Goal: Transaction & Acquisition: Purchase product/service

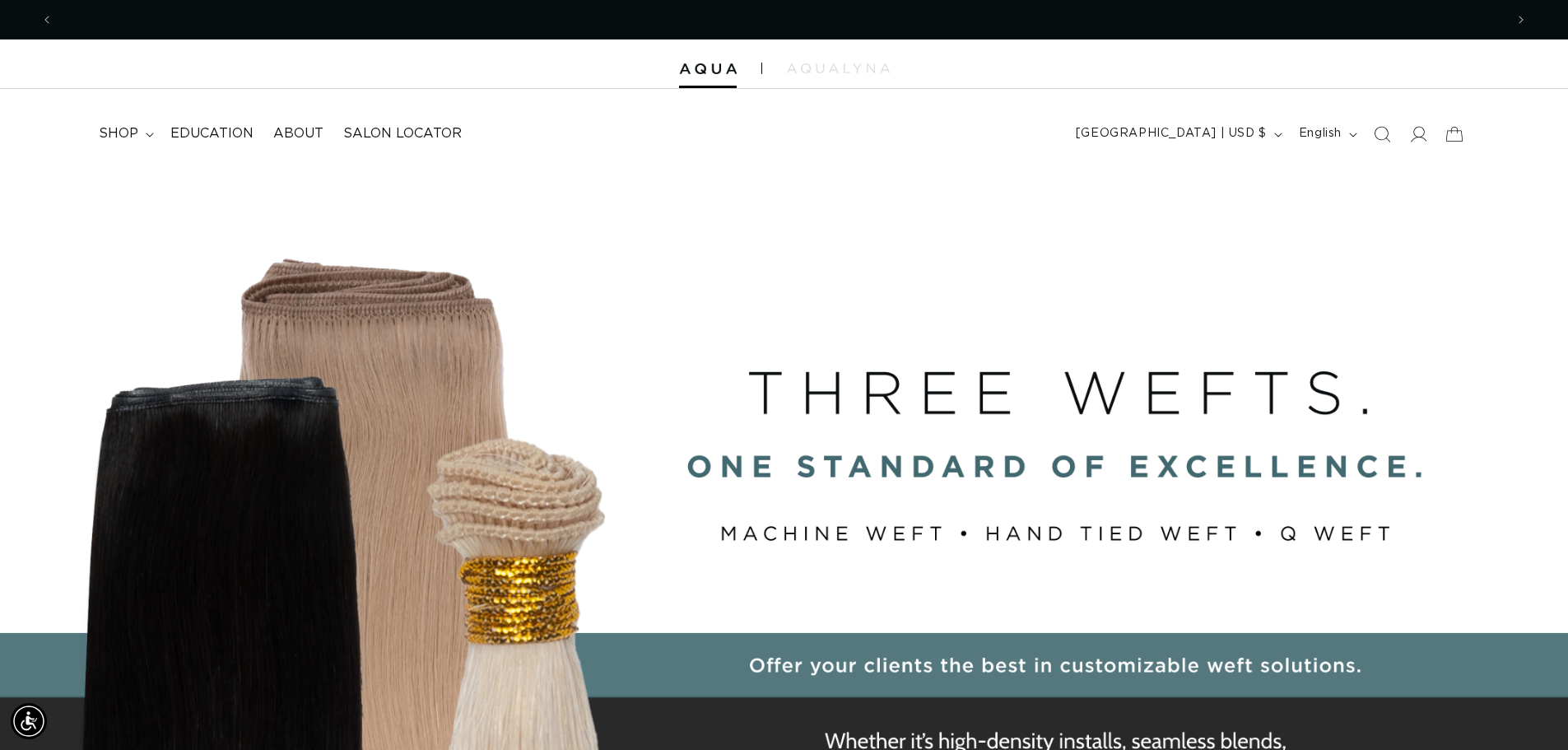
scroll to position [0, 2903]
click at [126, 133] on span "shop" at bounding box center [118, 133] width 39 height 17
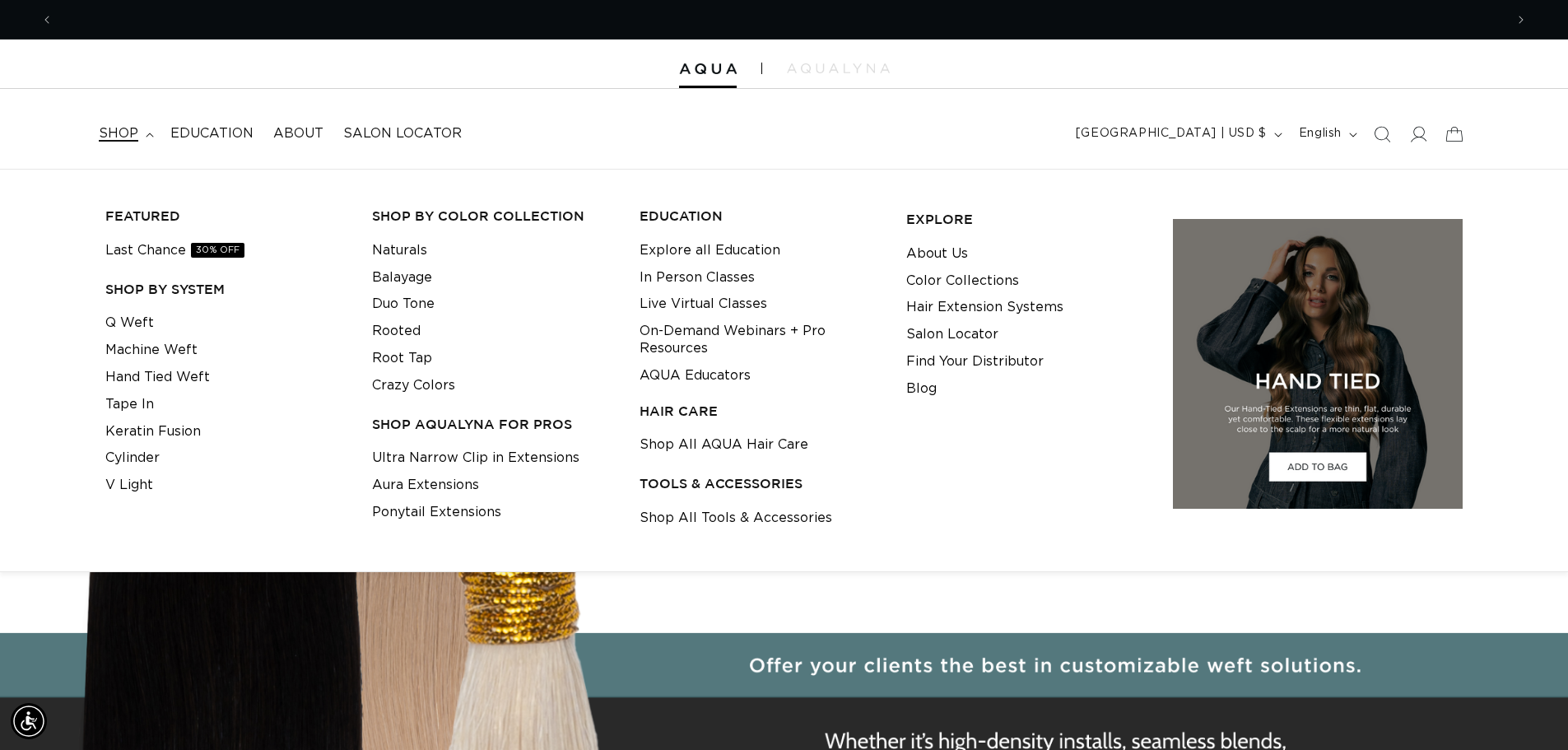
scroll to position [0, 0]
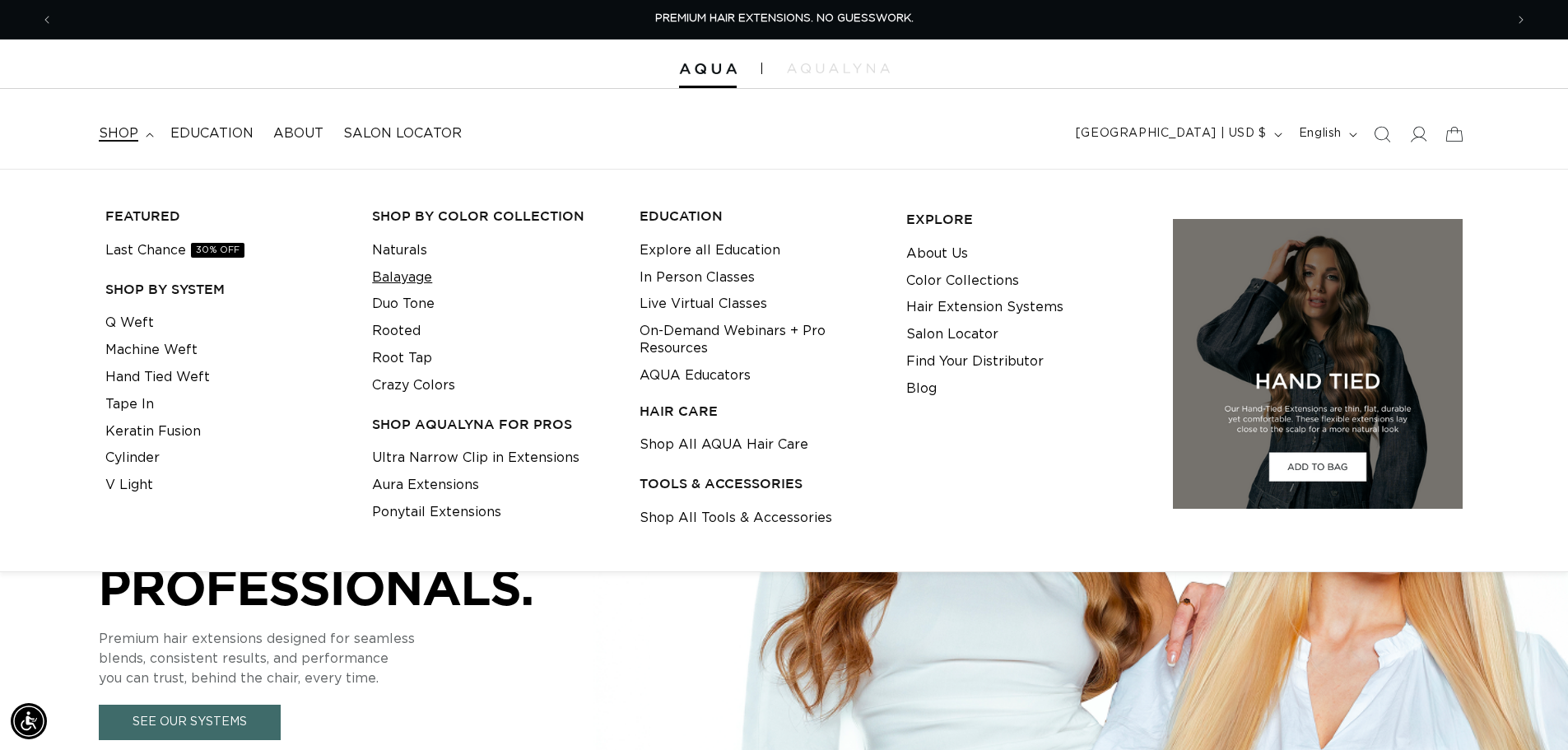
click at [395, 276] on link "Balayage" at bounding box center [402, 278] width 61 height 28
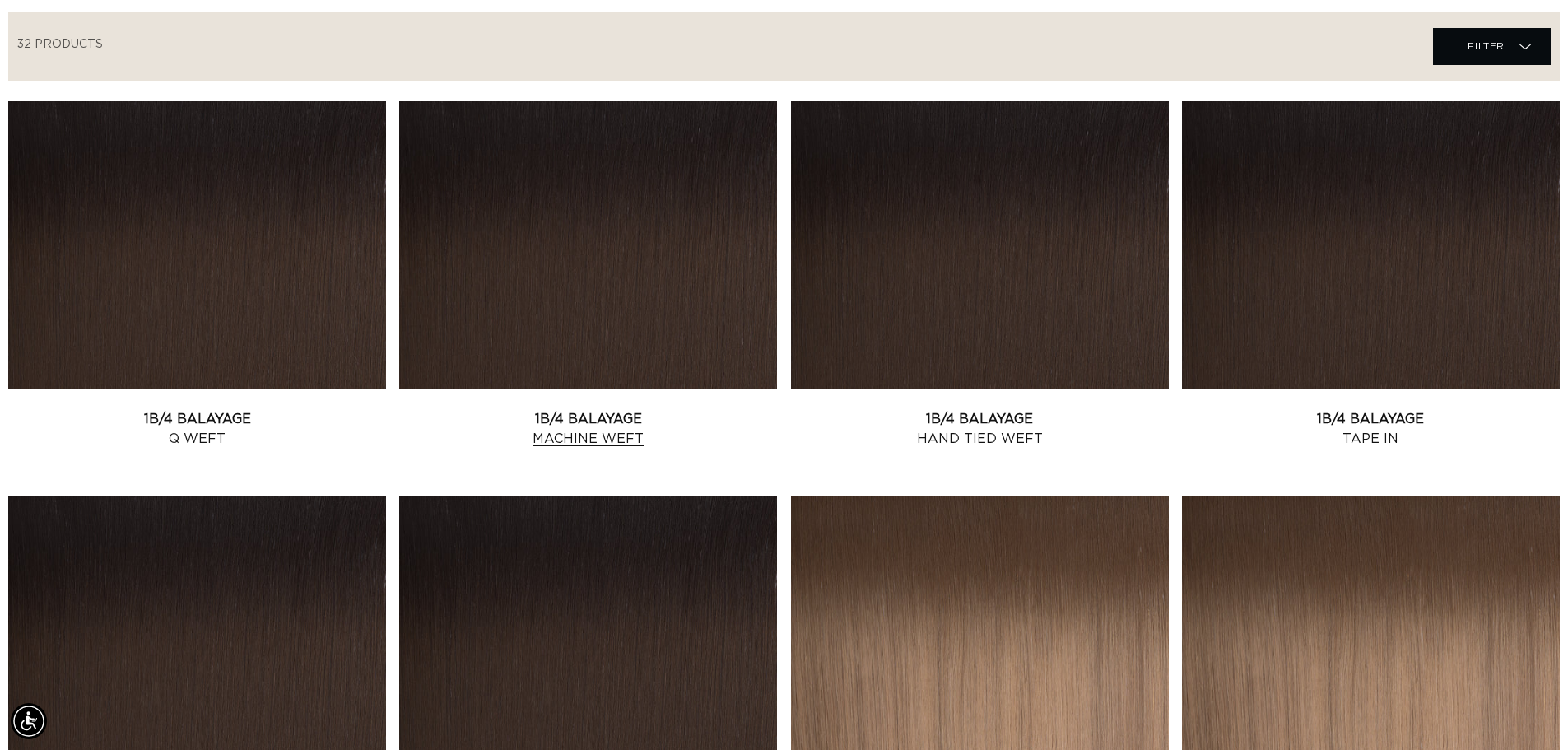
scroll to position [0, 1451]
click at [544, 432] on link "1B/4 Balayage Machine Weft" at bounding box center [588, 429] width 378 height 39
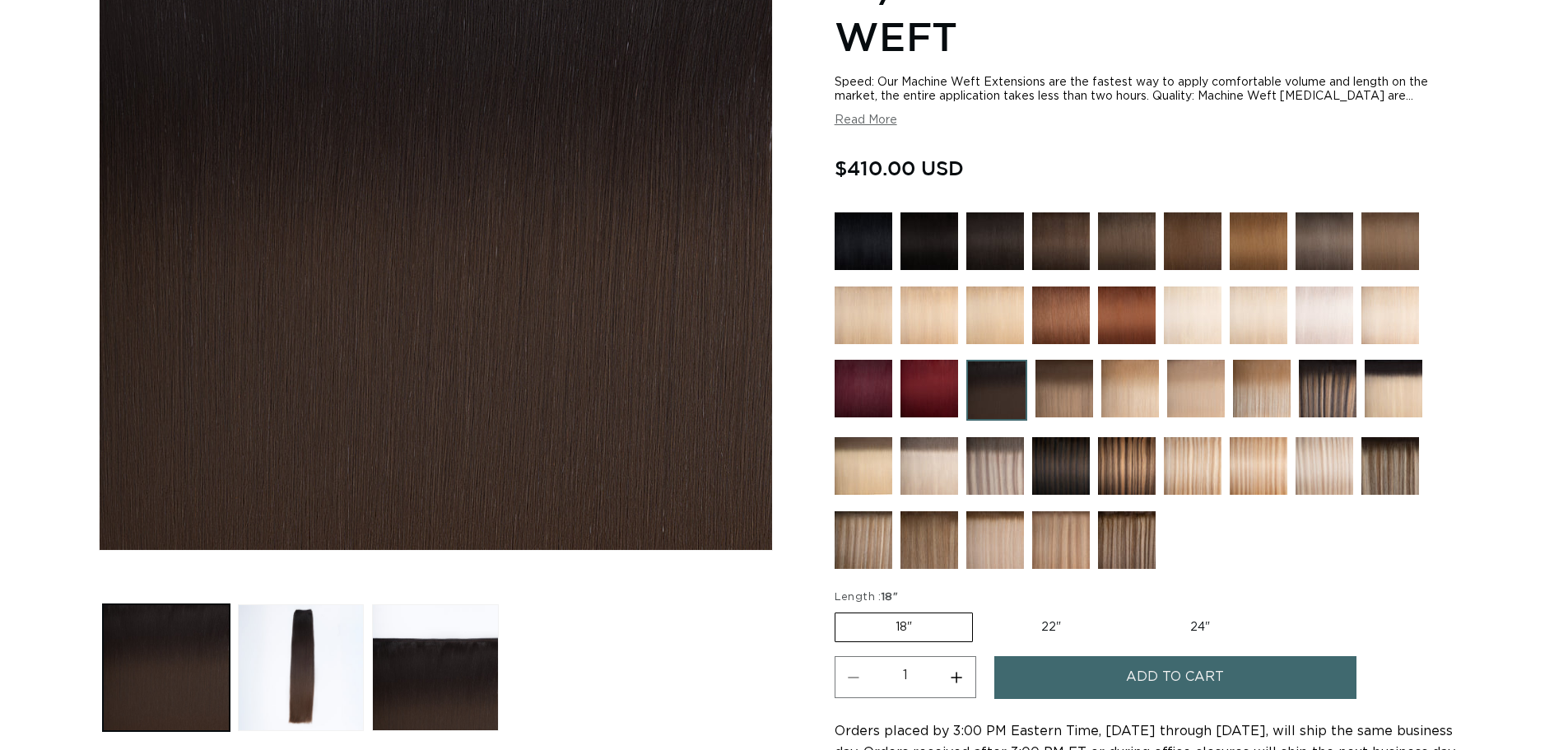
scroll to position [329, 0]
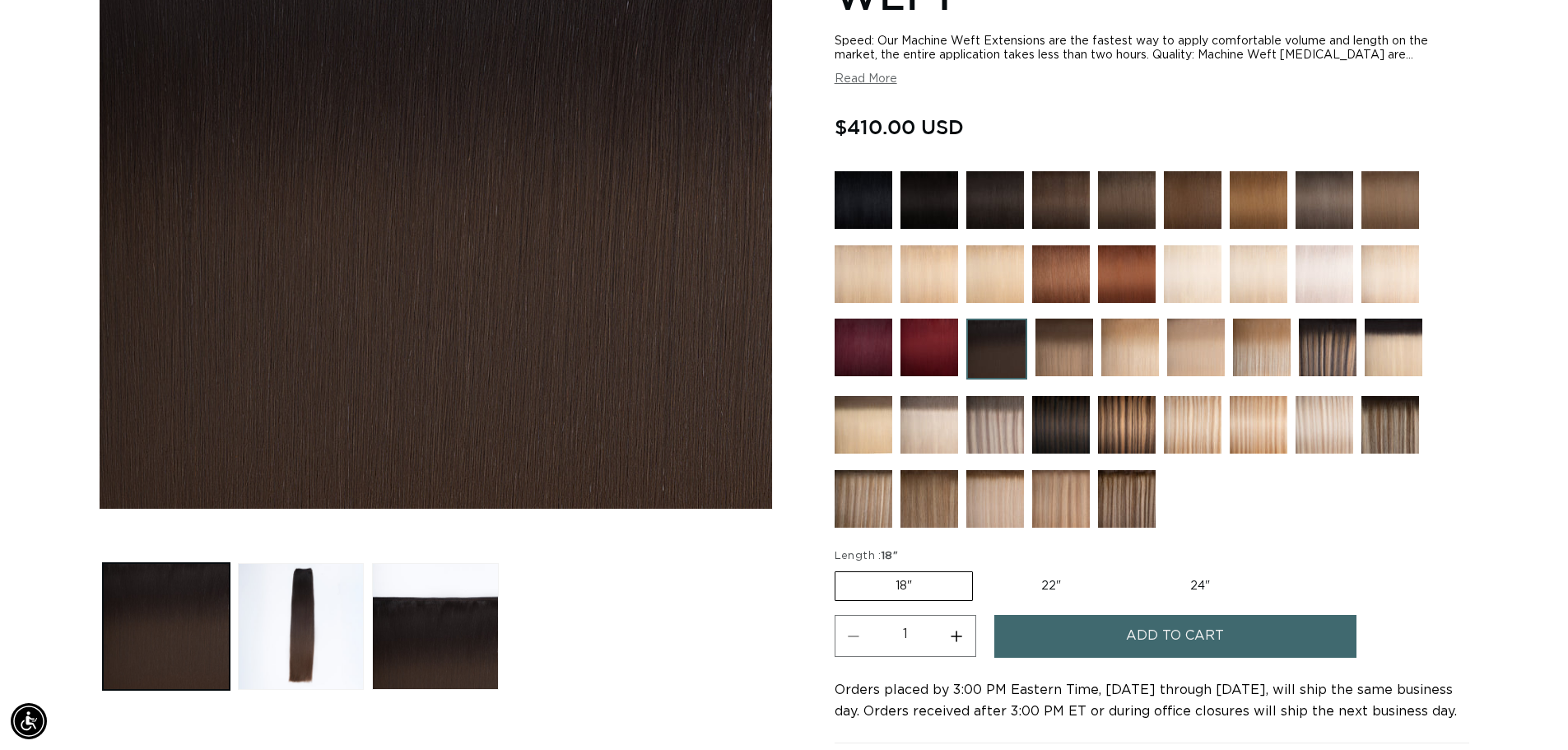
click at [877, 193] on img at bounding box center [863, 199] width 58 height 58
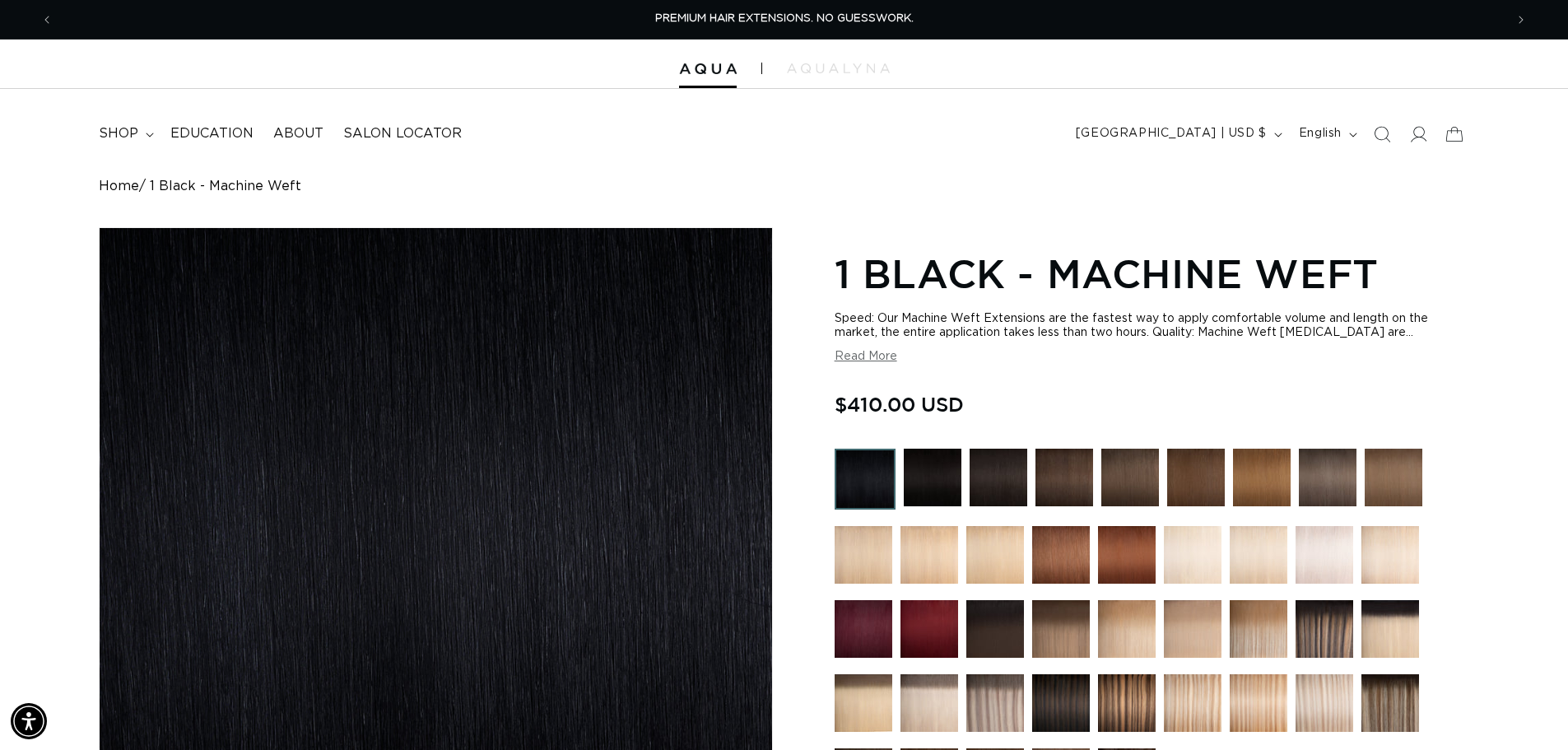
click at [1457, 136] on icon at bounding box center [1454, 133] width 36 height 36
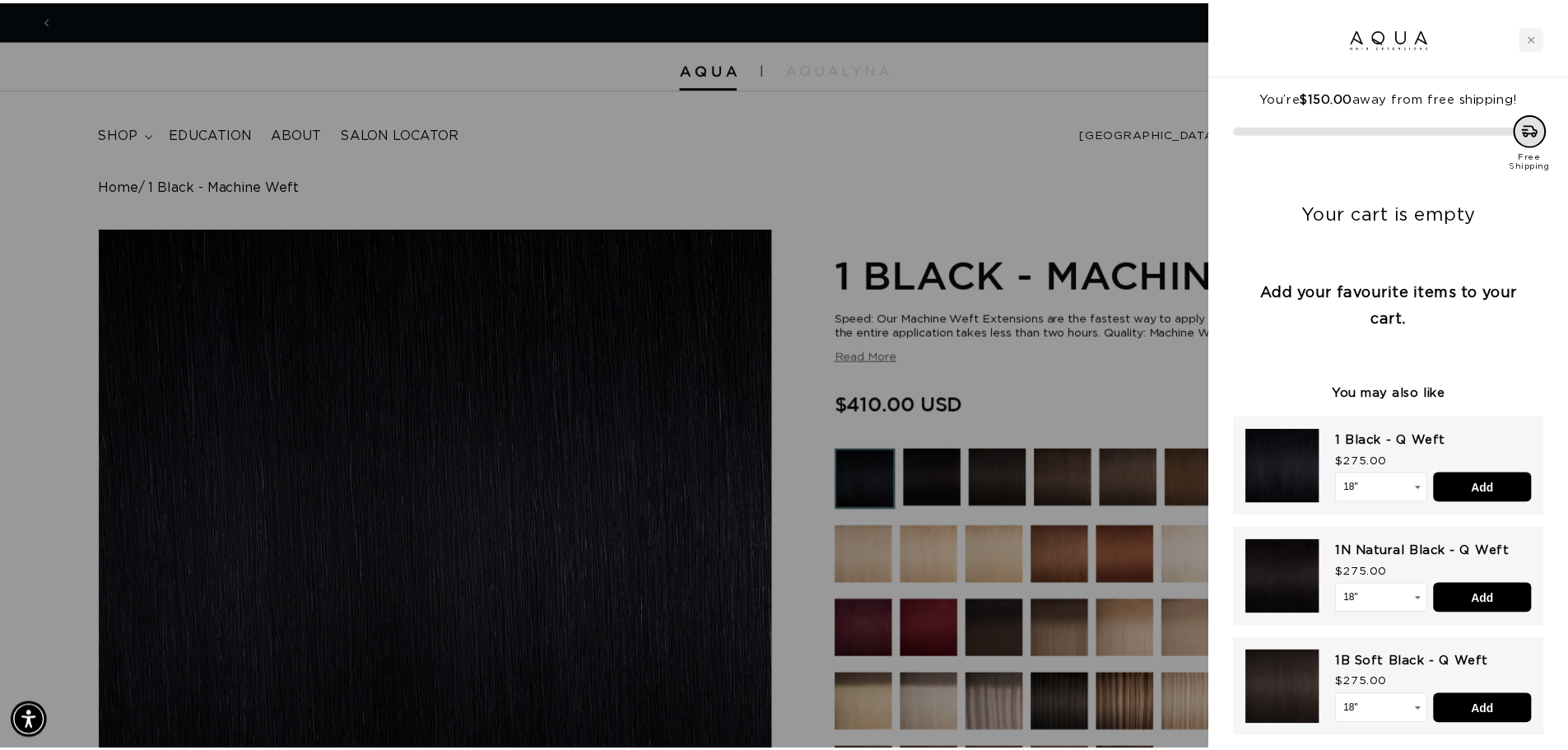
scroll to position [0, 2927]
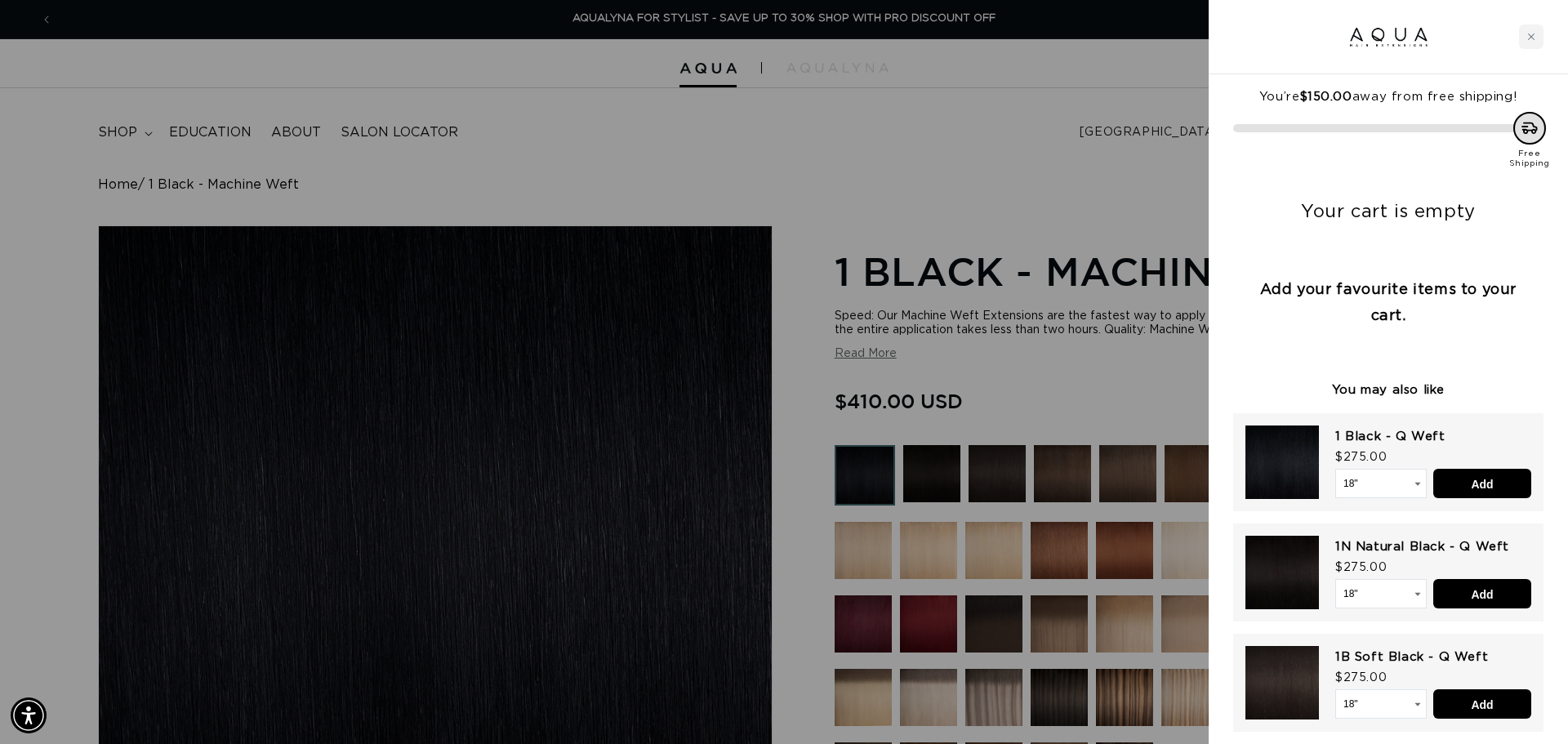
click at [756, 104] on div at bounding box center [784, 372] width 1568 height 744
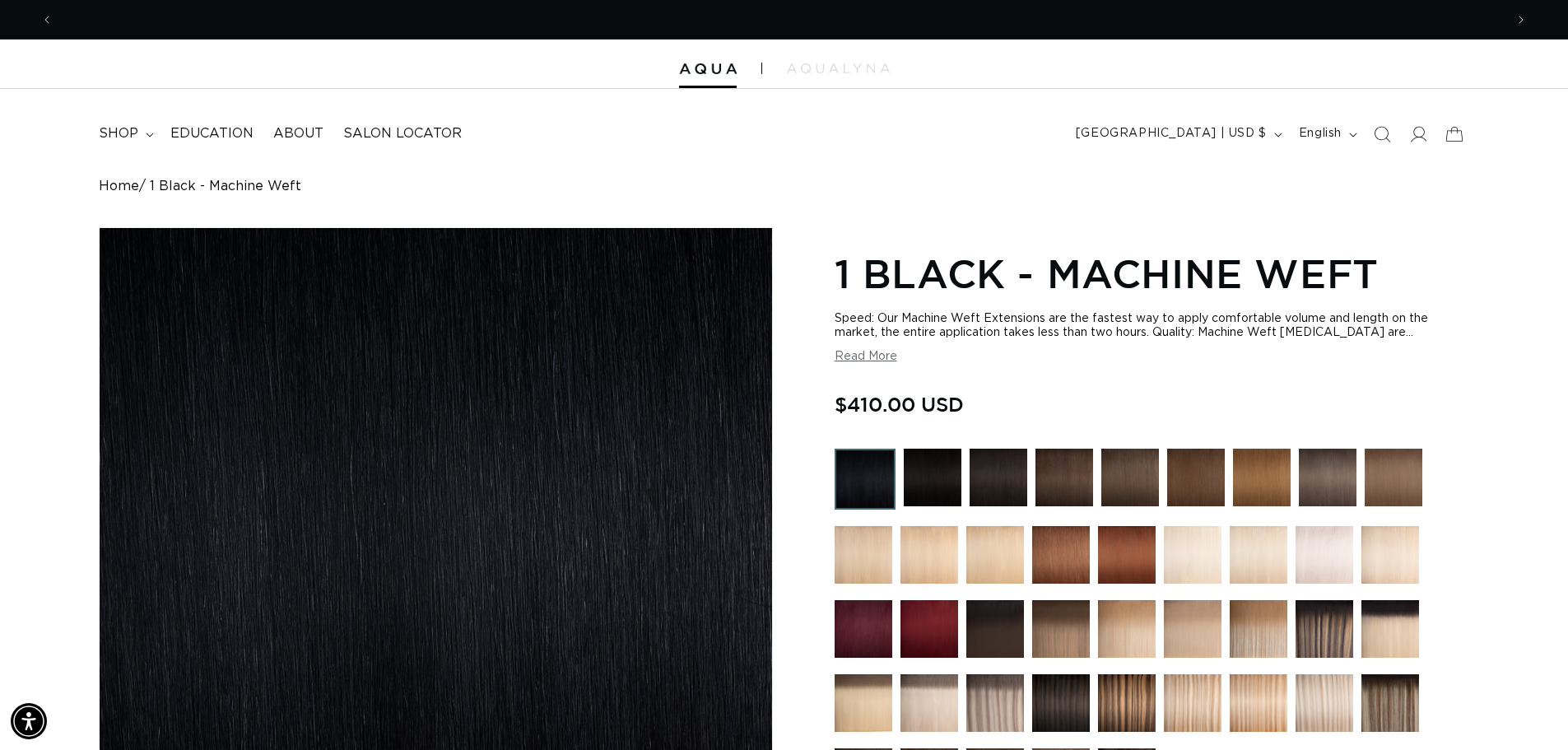
scroll to position [0, 0]
click at [979, 466] on img at bounding box center [998, 477] width 58 height 58
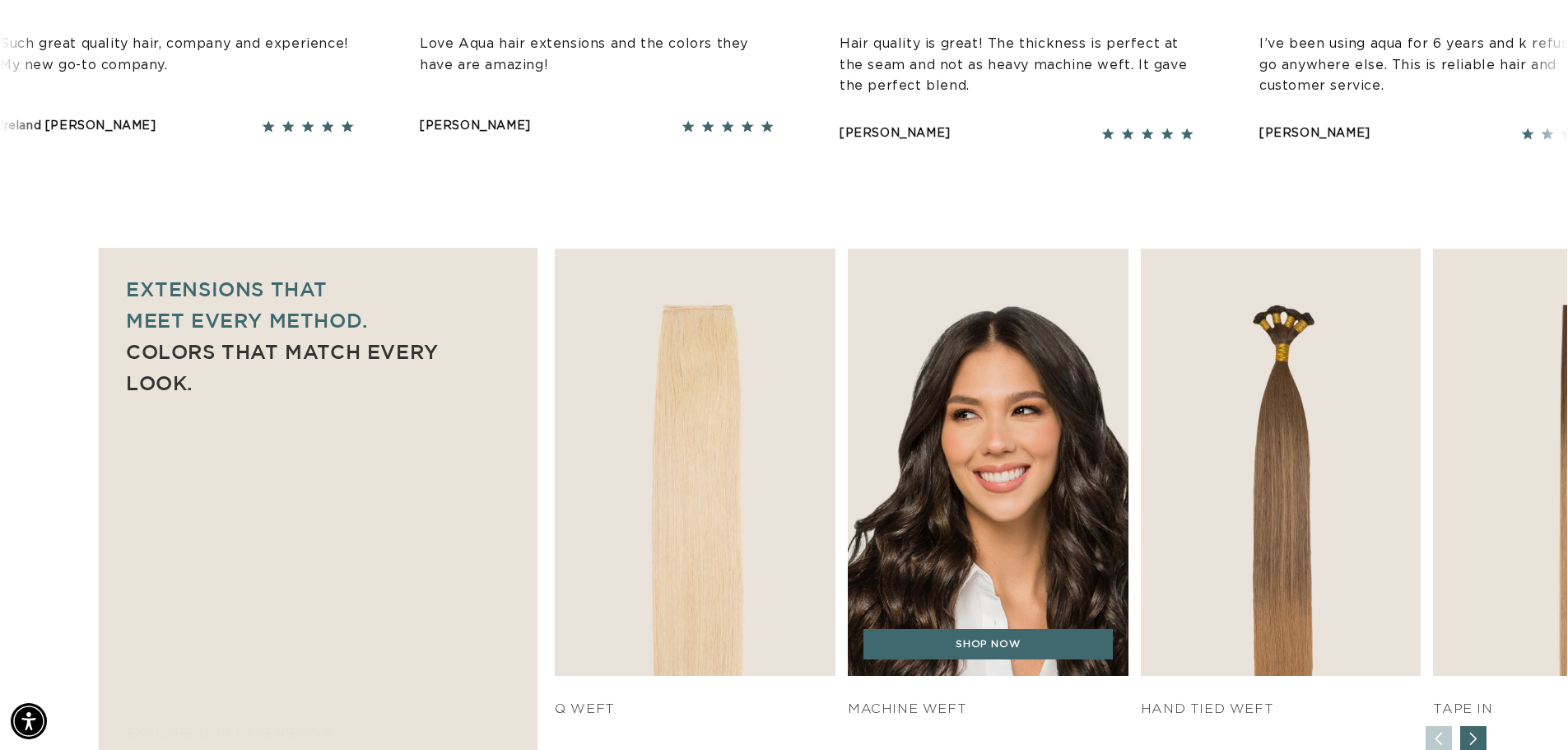
scroll to position [0, 2903]
click at [1007, 593] on img "2 / 7" at bounding box center [987, 462] width 295 height 448
click at [988, 646] on link "SHOP NOW" at bounding box center [988, 644] width 249 height 31
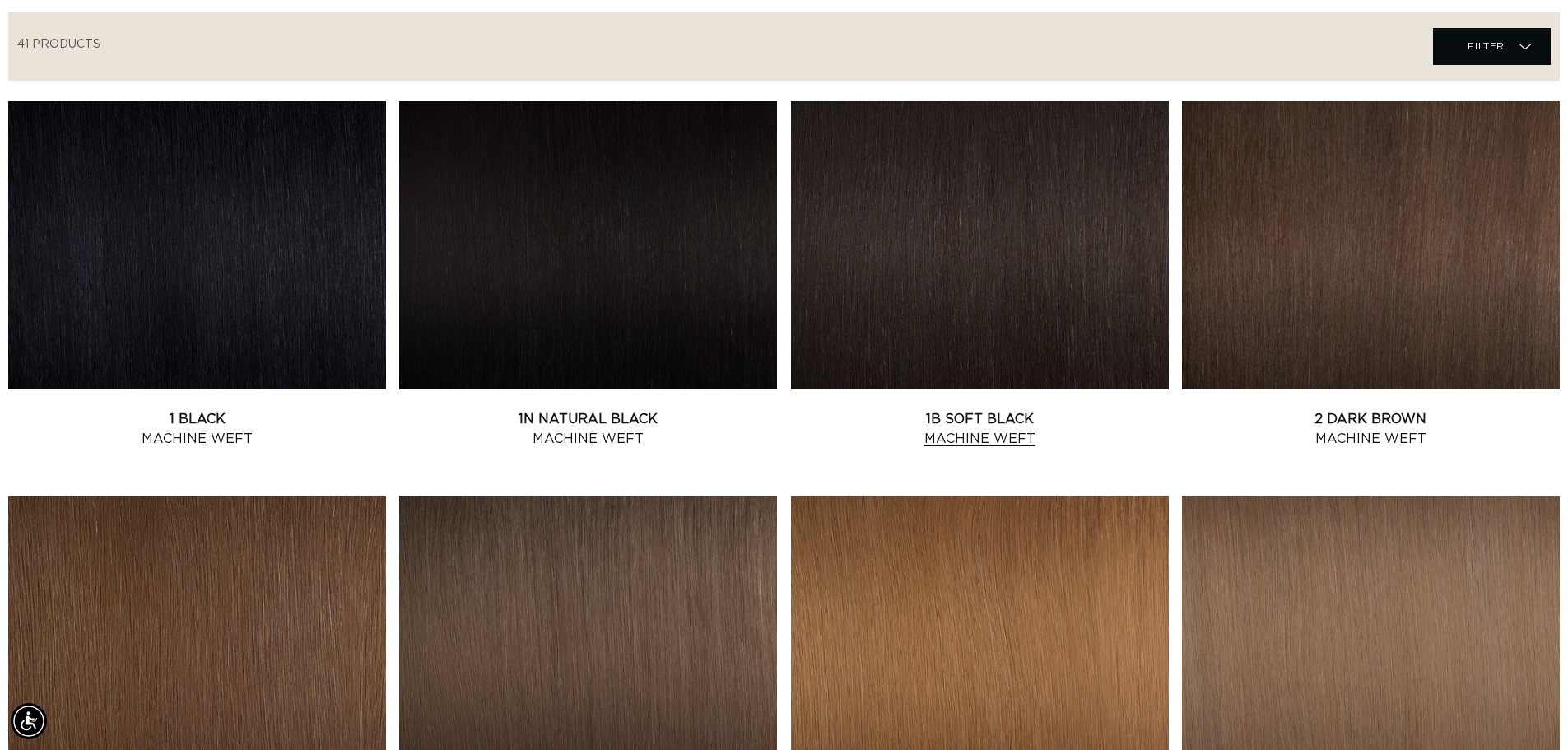
scroll to position [0, 1451]
click at [994, 422] on link "1B Soft Black Machine Weft" at bounding box center [980, 429] width 378 height 39
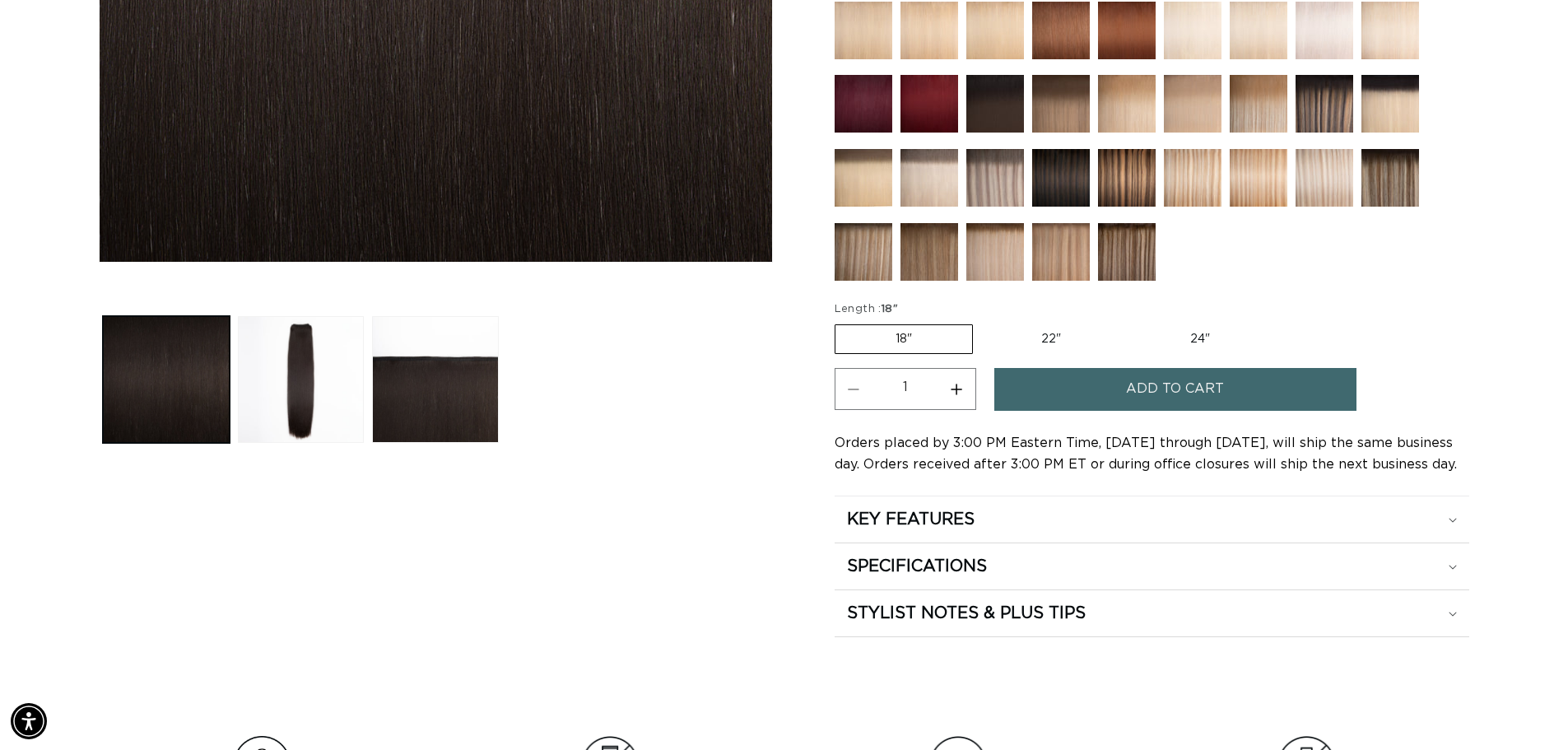
scroll to position [0, 1451]
click at [943, 260] on img at bounding box center [929, 252] width 58 height 58
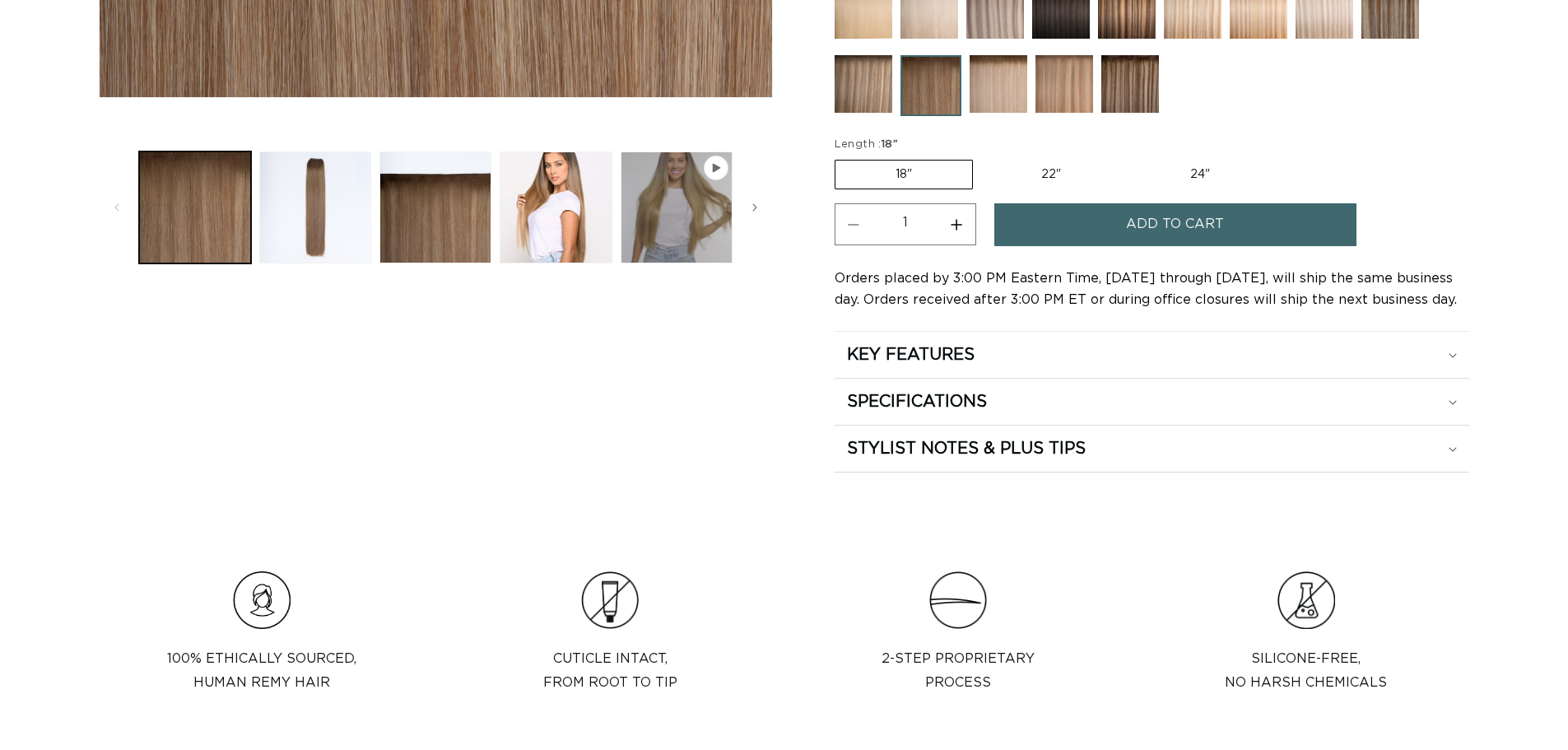
click at [1093, 231] on button "Add to cart" at bounding box center [1175, 223] width 362 height 42
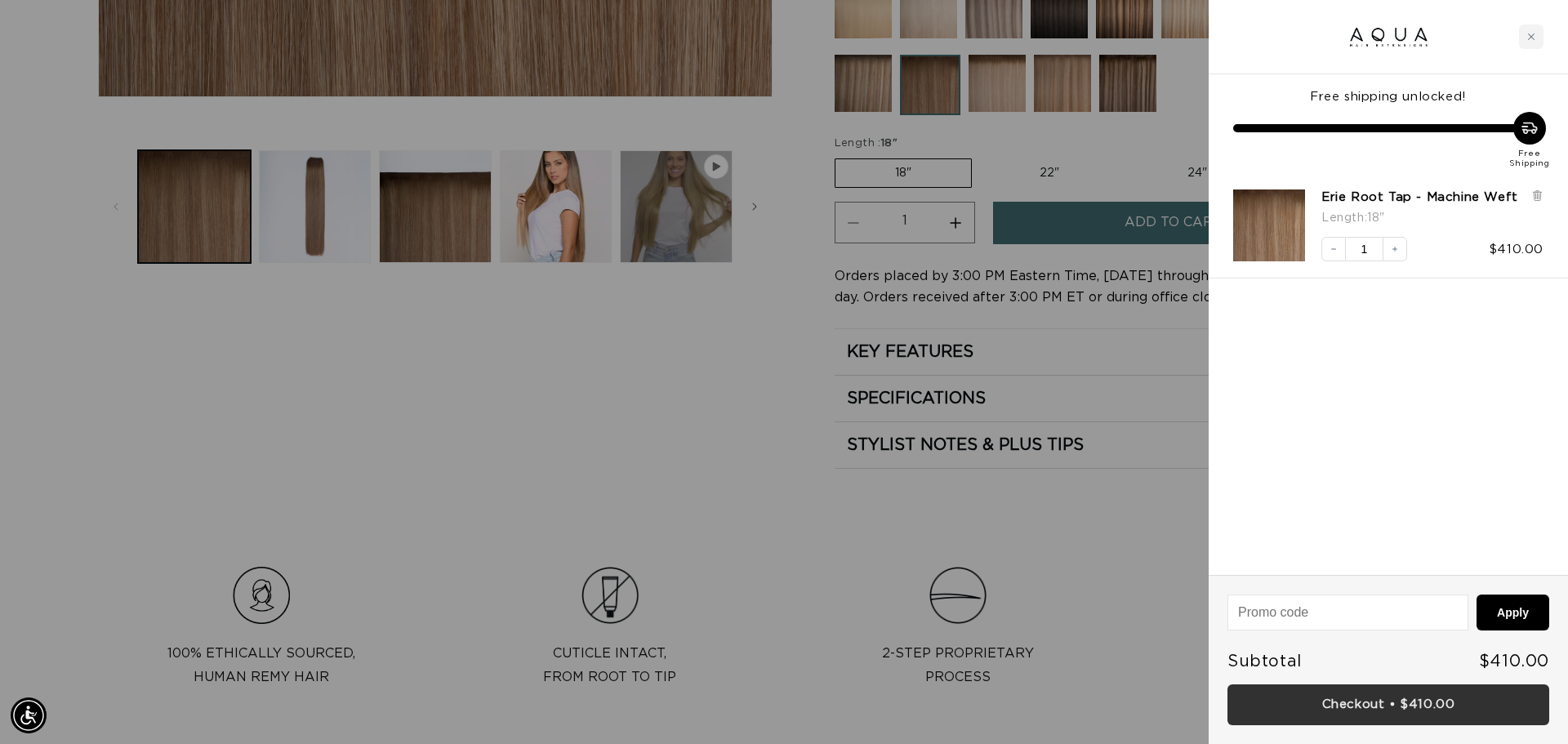
scroll to position [0, 2904]
click at [1367, 710] on link "Checkout • $410.00" at bounding box center [1388, 704] width 321 height 41
